Goal: Answer question/provide support

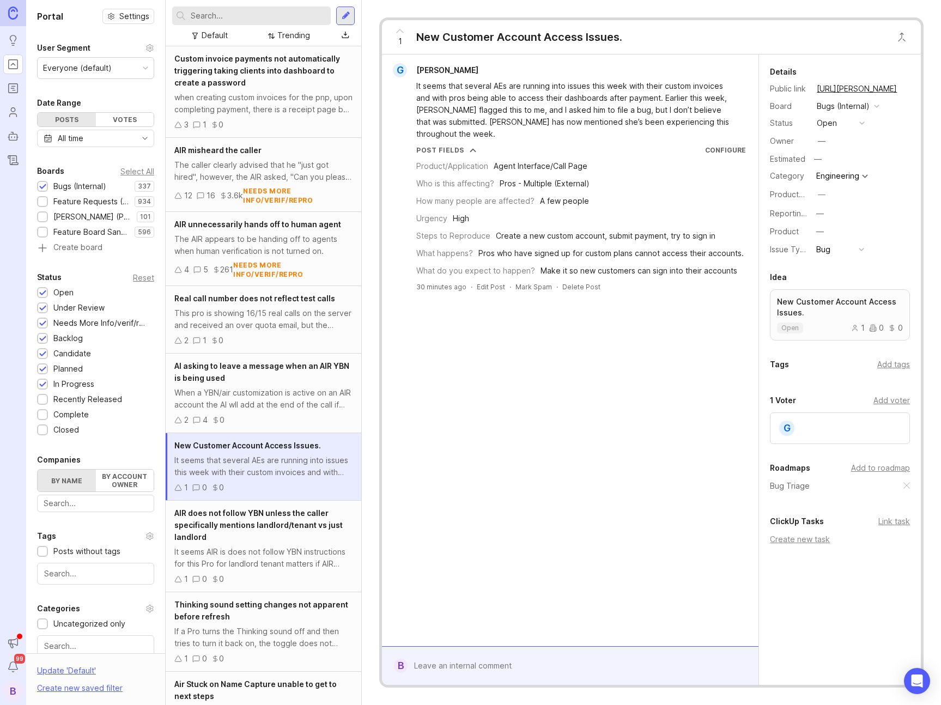
click at [591, 661] on div at bounding box center [577, 665] width 341 height 21
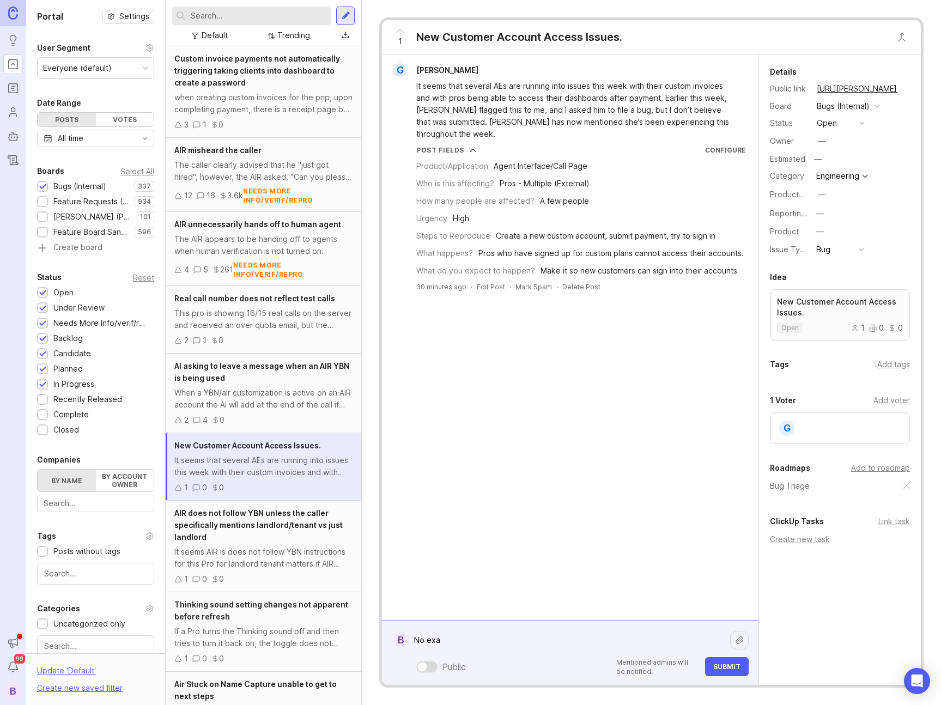
type textarea "No ex"
type textarea "@"
type textarea "@[PERSON_NAME]"
type textarea "No examples, vague description, shit bug report."
click at [845, 172] on div "Engineering" at bounding box center [837, 176] width 43 height 8
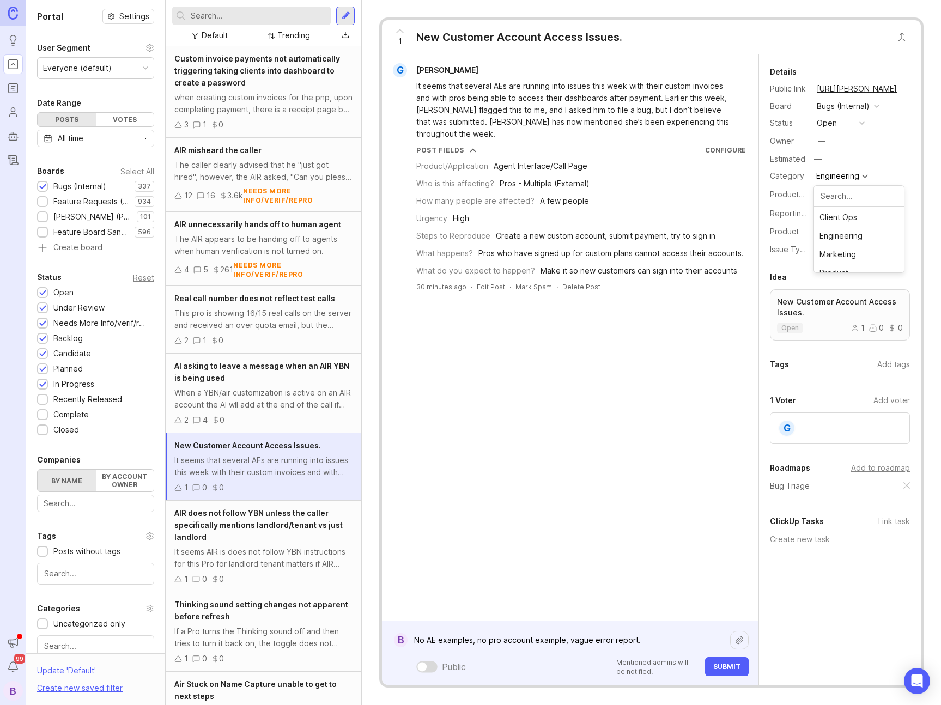
scroll to position [120, 0]
drag, startPoint x: 690, startPoint y: 649, endPoint x: 683, endPoint y: 647, distance: 6.9
click at [690, 649] on textarea "No AE examples, no pro account example, vague error report." at bounding box center [568, 640] width 322 height 21
click at [581, 641] on textarea "No AE examples, no pro account example, vague error report." at bounding box center [568, 640] width 322 height 21
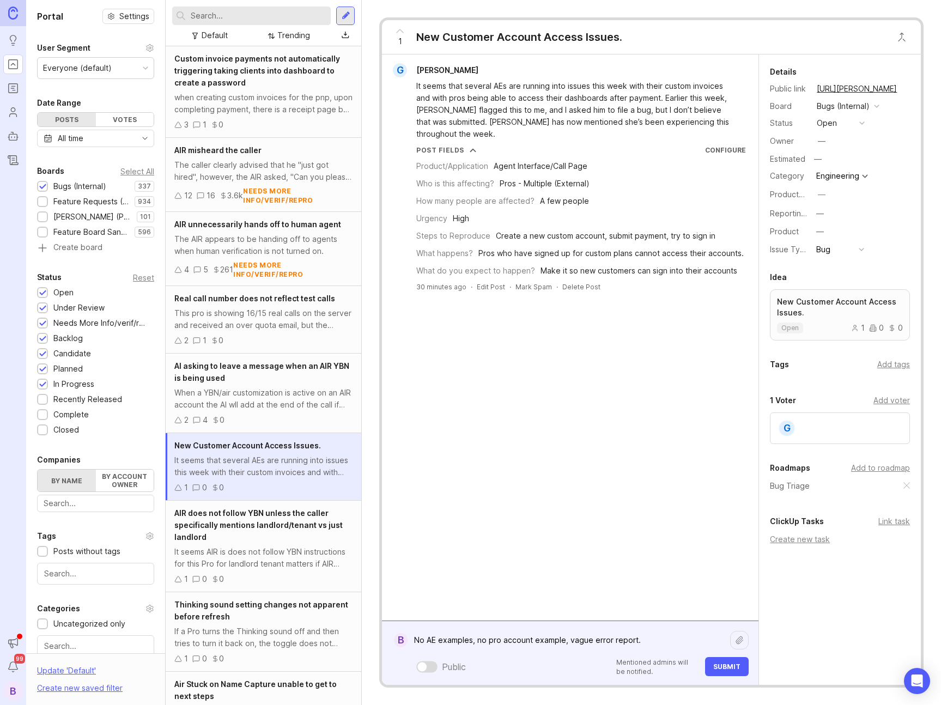
click at [581, 639] on textarea "No AE examples, no pro account example, vague error report." at bounding box center [568, 640] width 322 height 21
type textarea "No AE examples, no pro account example, suboptimal error report."
click at [712, 659] on button "Submit" at bounding box center [727, 666] width 44 height 19
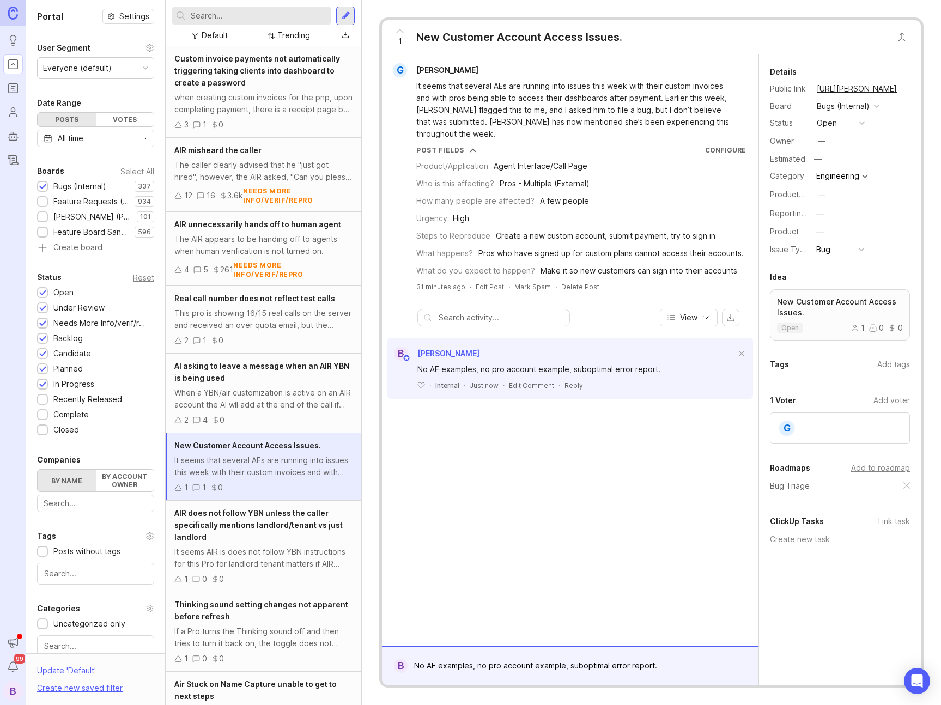
click at [843, 121] on button "open" at bounding box center [840, 123] width 54 height 14
click at [848, 194] on div "needs more info/verif/repro" at bounding box center [854, 187] width 70 height 19
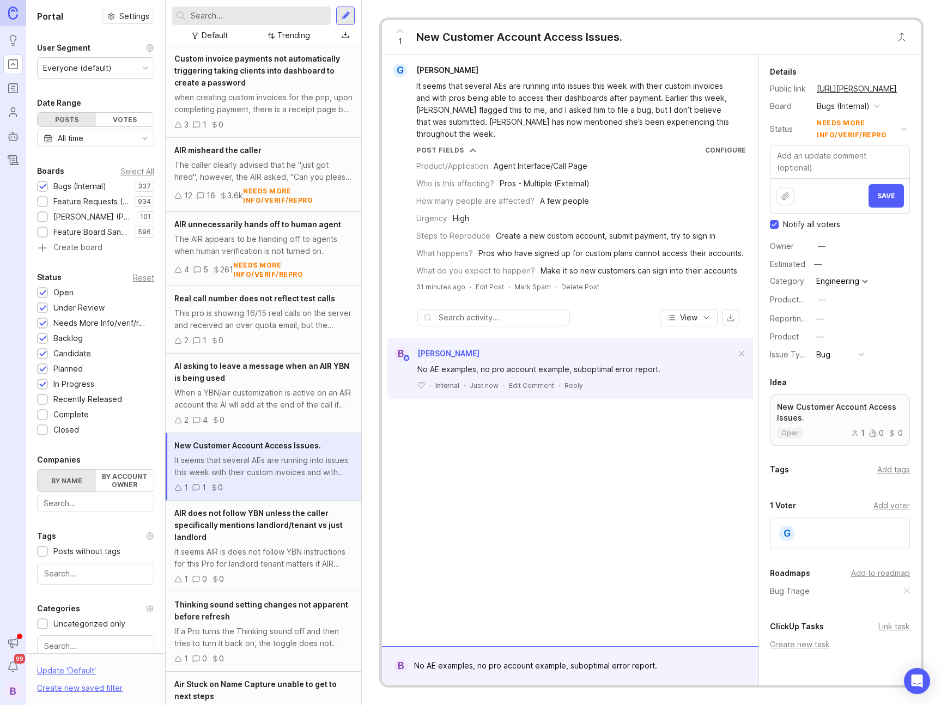
click at [877, 188] on button "Save" at bounding box center [885, 195] width 35 height 23
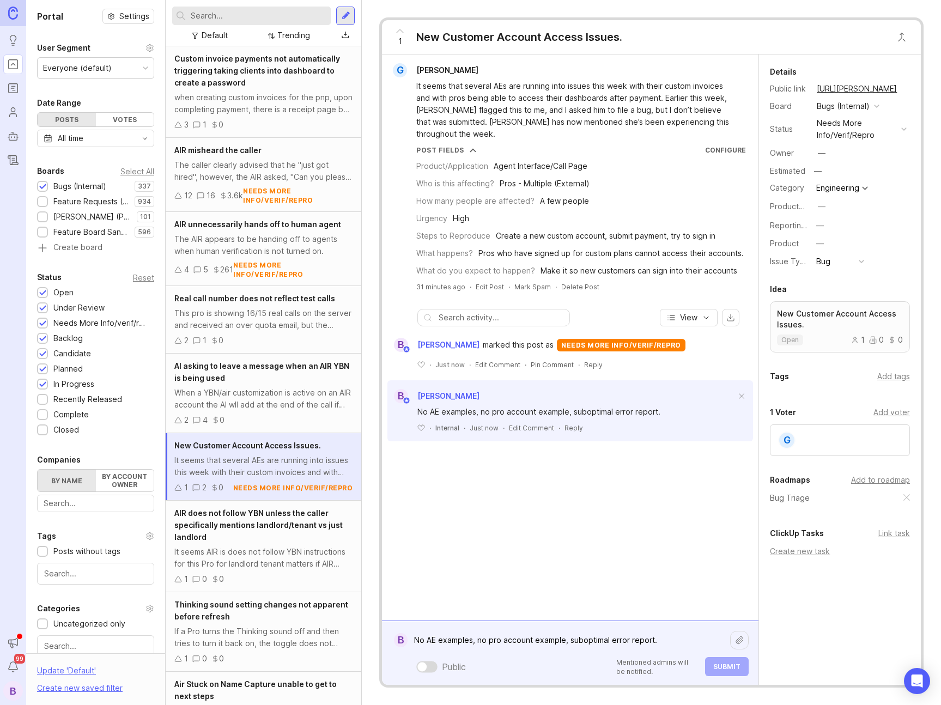
click at [492, 663] on div "No AE examples, no pro account example, suboptimal error report. Public Mention…" at bounding box center [577, 653] width 341 height 46
drag, startPoint x: 441, startPoint y: 662, endPoint x: 430, endPoint y: 666, distance: 10.9
click at [440, 662] on div "Public" at bounding box center [439, 667] width 54 height 16
drag, startPoint x: 428, startPoint y: 666, endPoint x: 450, endPoint y: 659, distance: 22.9
click at [429, 665] on div at bounding box center [426, 666] width 21 height 11
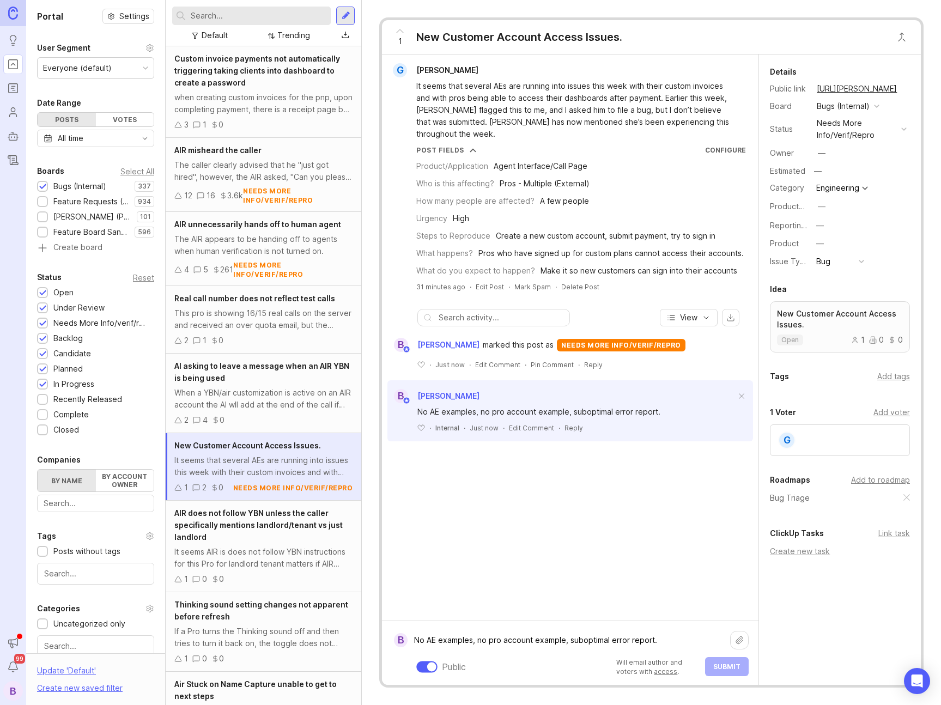
click at [471, 646] on textarea "No AE examples, no pro account example, suboptimal error report." at bounding box center [568, 640] width 322 height 21
type textarea "[PERSON_NAME] please lists of the AEs and the accounts that are having trouble."
click at [724, 667] on span "Submit" at bounding box center [726, 666] width 27 height 8
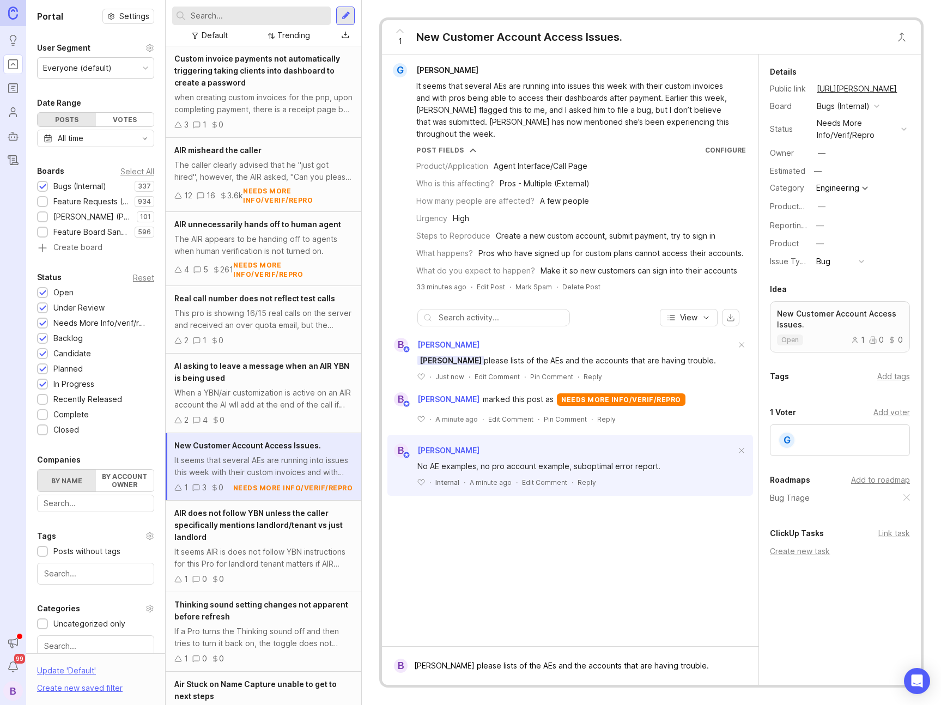
click at [553, 596] on div "G [PERSON_NAME] It seems that several AEs are running into issues this week wit…" at bounding box center [570, 350] width 376 height 592
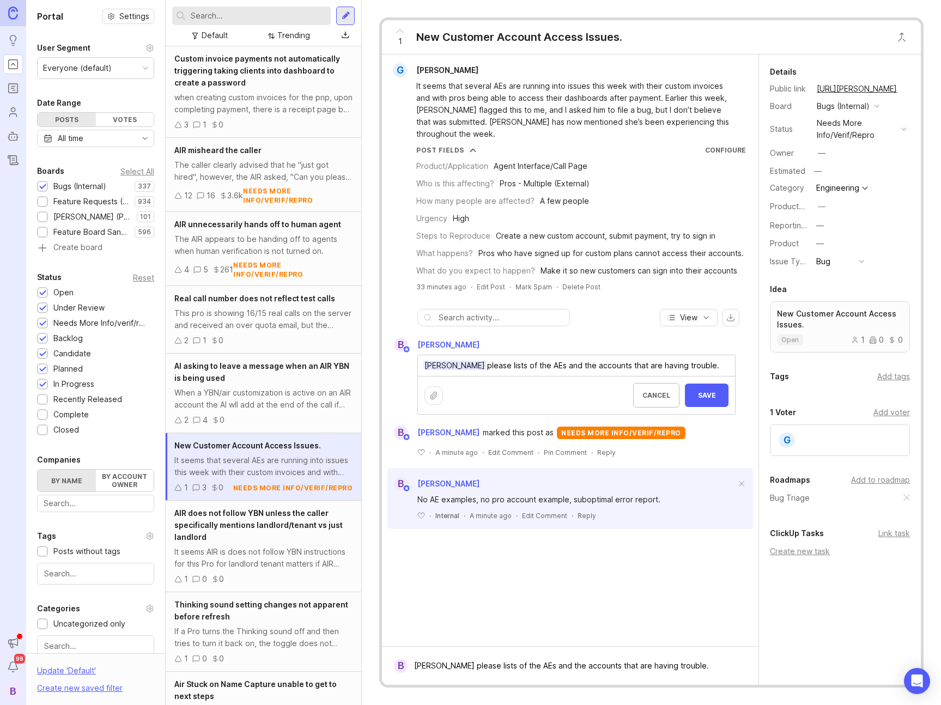
click at [504, 355] on textarea "[PERSON_NAME] please lists of the AEs and the accounts that are having trouble." at bounding box center [576, 365] width 317 height 21
type textarea "[PERSON_NAME] please provide lists of the AEs and the accounts that are having …"
click at [717, 391] on span "Save" at bounding box center [706, 395] width 26 height 8
